Goal: Information Seeking & Learning: Learn about a topic

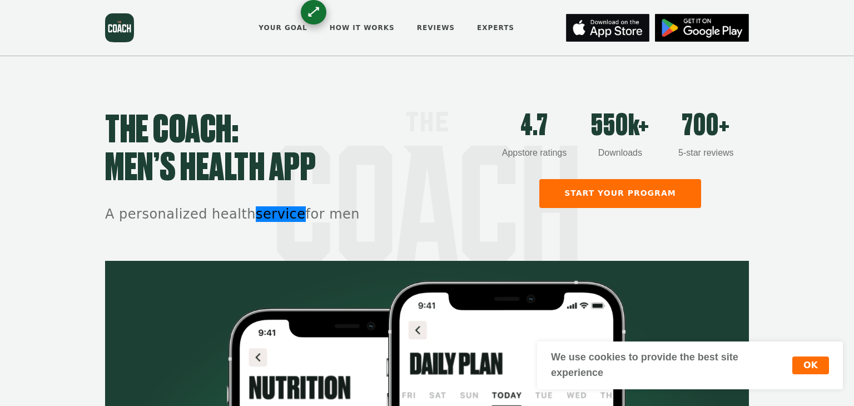
scroll to position [568, 0]
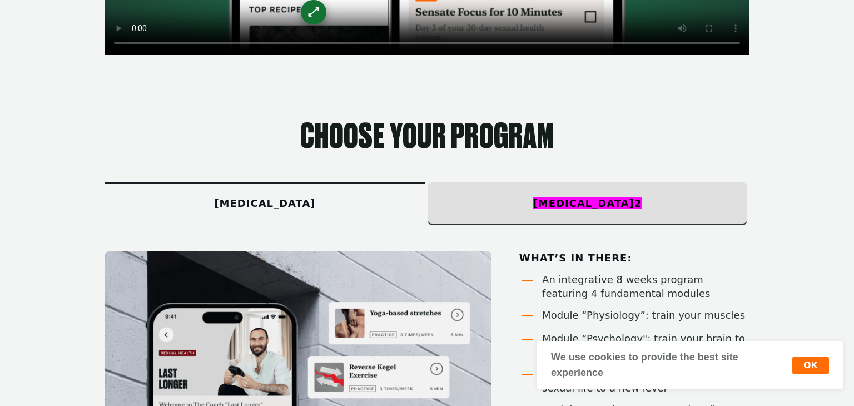
click at [769, 117] on section "Choose your program premature ejaculation Erectile dysfunction 2 What’s in ther…" at bounding box center [427, 354] width 854 height 591
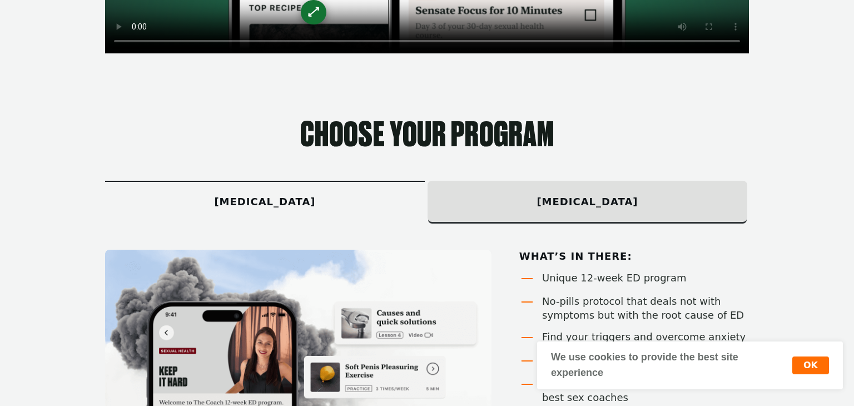
scroll to position [565, 0]
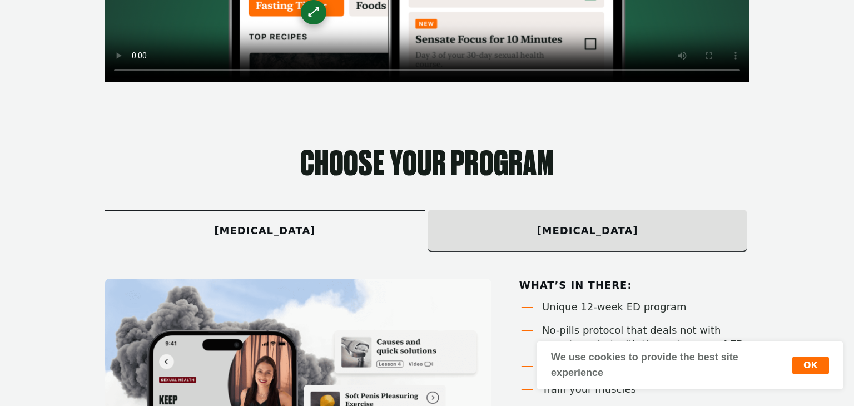
scroll to position [544, 0]
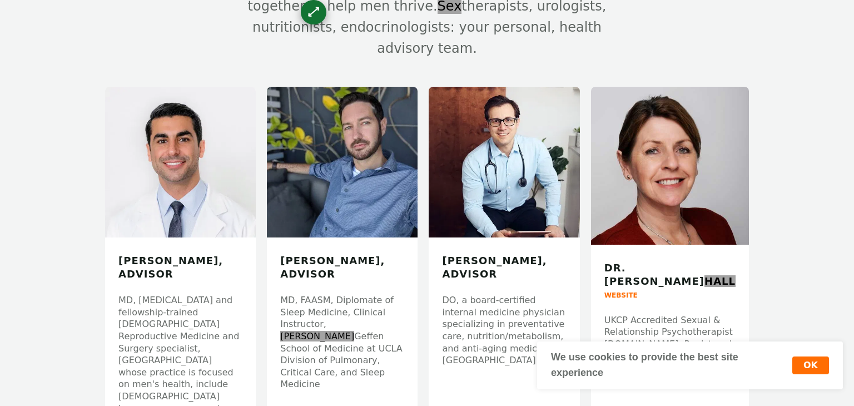
scroll to position [568, 0]
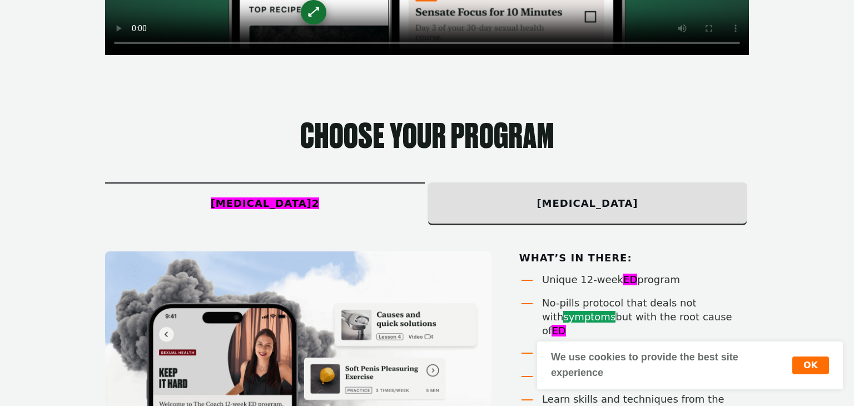
click at [341, 184] on div "Erectile dysfunction 2" at bounding box center [265, 204] width 320 height 40
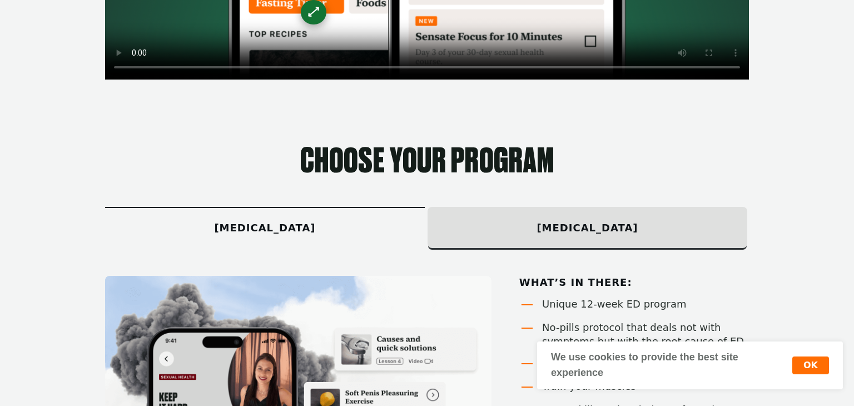
scroll to position [558, 0]
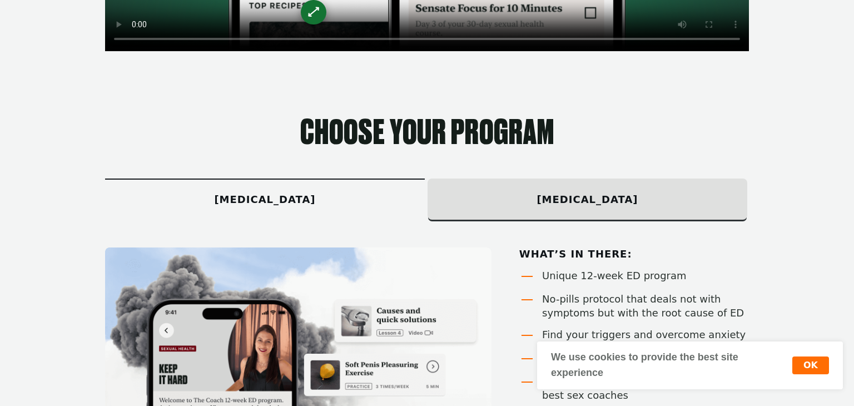
scroll to position [568, 0]
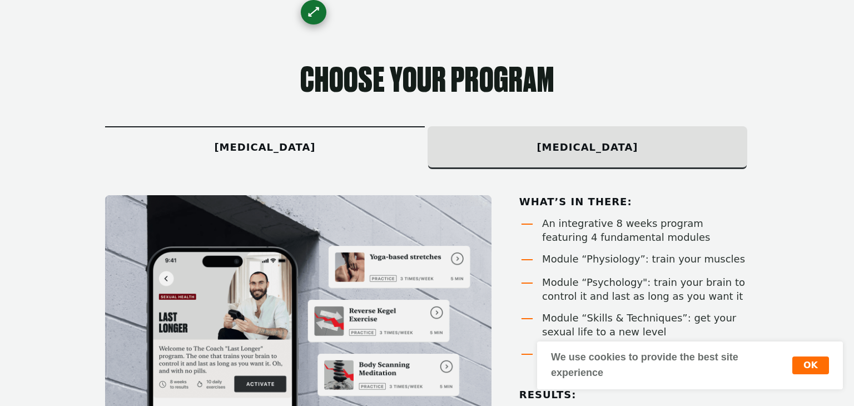
scroll to position [622, 0]
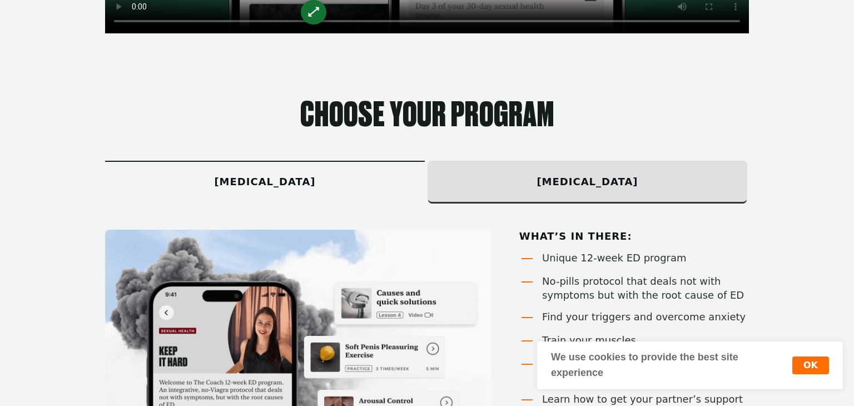
scroll to position [588, 0]
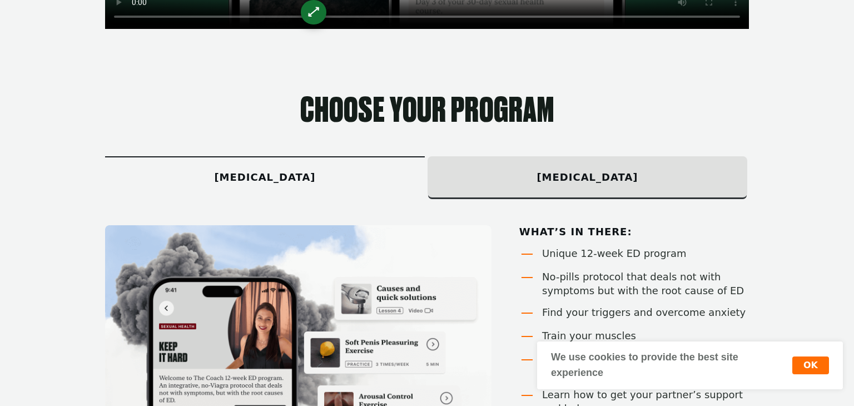
scroll to position [603, 0]
